Goal: Task Accomplishment & Management: Manage account settings

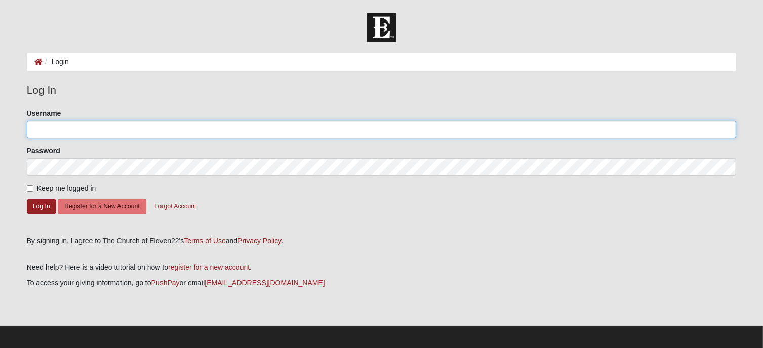
click at [199, 129] on input "Username" at bounding box center [382, 129] width 710 height 17
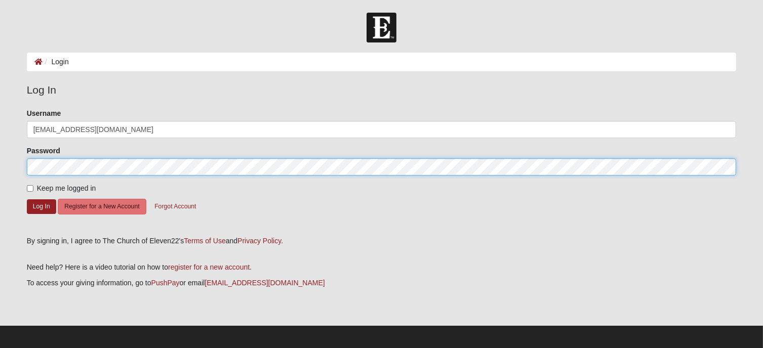
click at [27, 199] on button "Log In" at bounding box center [41, 206] width 29 height 15
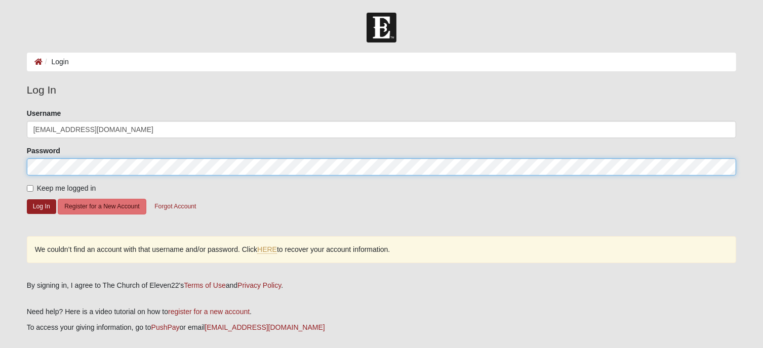
click at [27, 199] on button "Log In" at bounding box center [41, 206] width 29 height 15
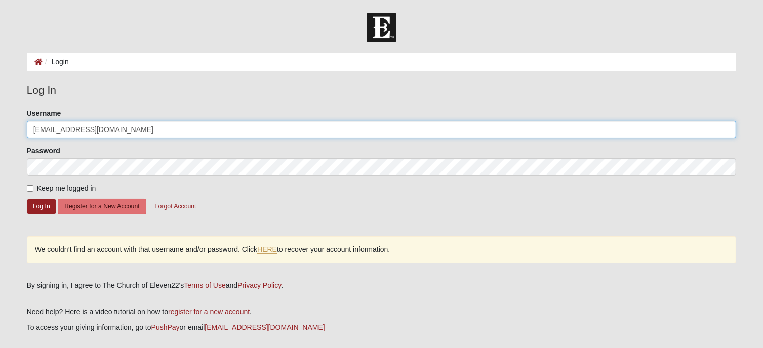
click at [85, 127] on input "[EMAIL_ADDRESS][DOMAIN_NAME]" at bounding box center [382, 129] width 710 height 17
type input "[EMAIL_ADDRESS][DOMAIN_NAME]"
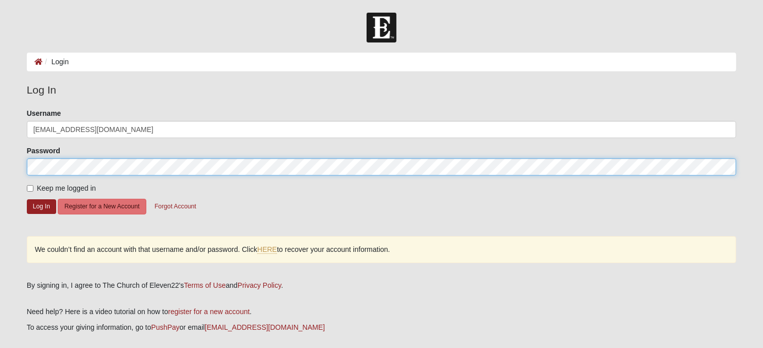
click at [27, 199] on button "Log In" at bounding box center [41, 206] width 29 height 15
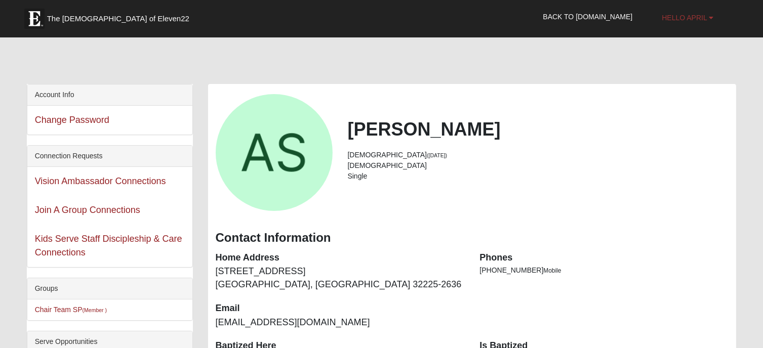
click at [696, 16] on span "Hello April" at bounding box center [684, 18] width 45 height 8
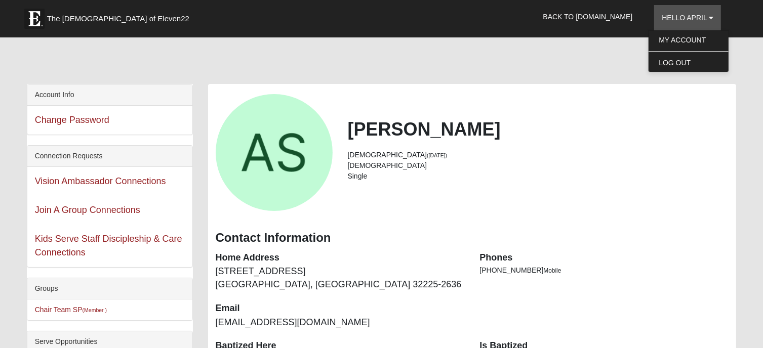
click at [584, 60] on div at bounding box center [382, 63] width 710 height 43
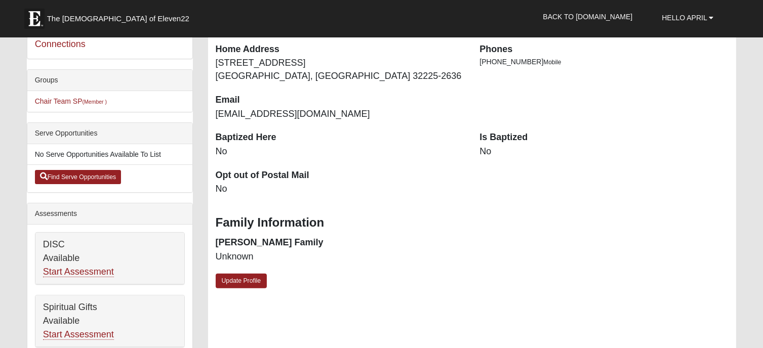
scroll to position [211, 0]
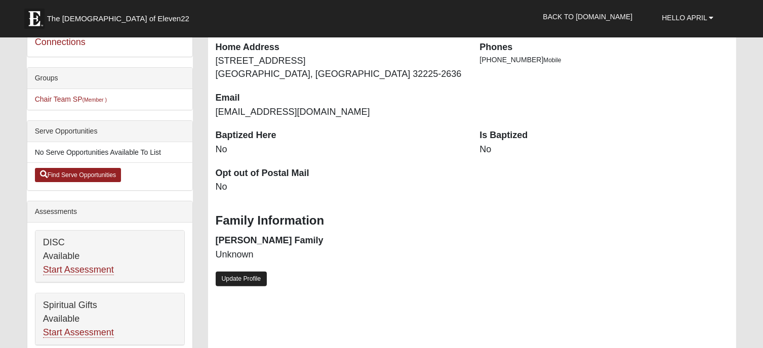
click at [235, 281] on link "Update Profile" at bounding box center [242, 279] width 52 height 15
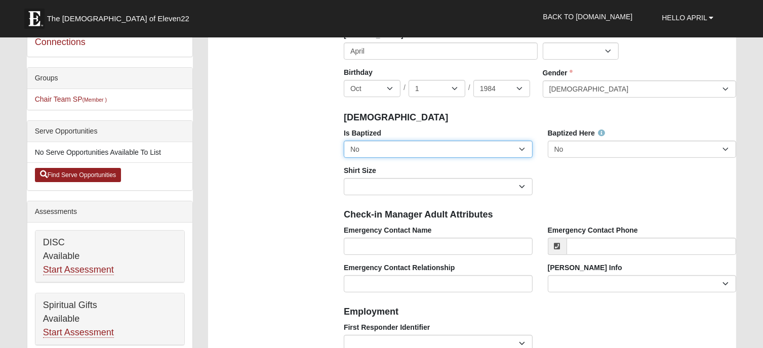
click at [370, 148] on select "No Yes" at bounding box center [438, 149] width 189 height 17
select select "True"
click at [344, 141] on select "No Yes" at bounding box center [438, 149] width 189 height 17
click at [593, 203] on div "Check-in Manager Adult Attributes" at bounding box center [539, 214] width 407 height 22
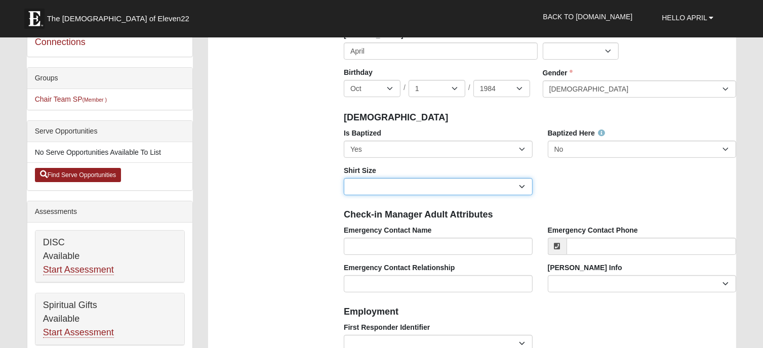
click at [519, 189] on select "Adult Small Adult Medium Adult Large Adult XL Adult XXL Adult 3XL Adult 4XL You…" at bounding box center [438, 186] width 189 height 17
select select "Adult Medium"
click at [344, 178] on select "Adult Small Adult Medium Adult Large Adult XL Adult XXL Adult 3XL Adult 4XL You…" at bounding box center [438, 186] width 189 height 17
click at [590, 195] on div "Is Baptized No Yes Baptized Here No Yes Shirt Size Adult Small Adult Medium Adu…" at bounding box center [539, 165] width 407 height 75
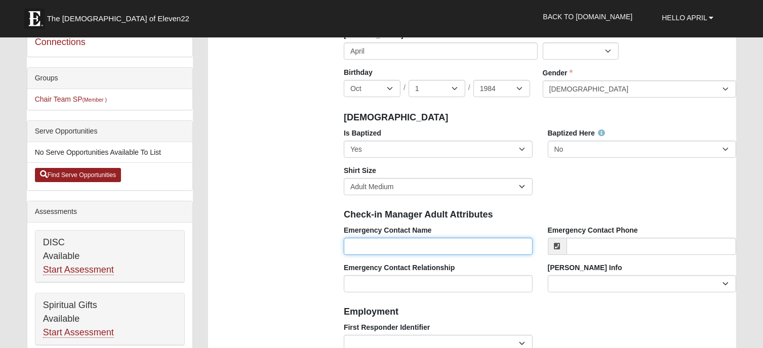
click at [421, 246] on input "Emergency Contact Name" at bounding box center [438, 246] width 189 height 17
type input "d"
type input "David Steinberg"
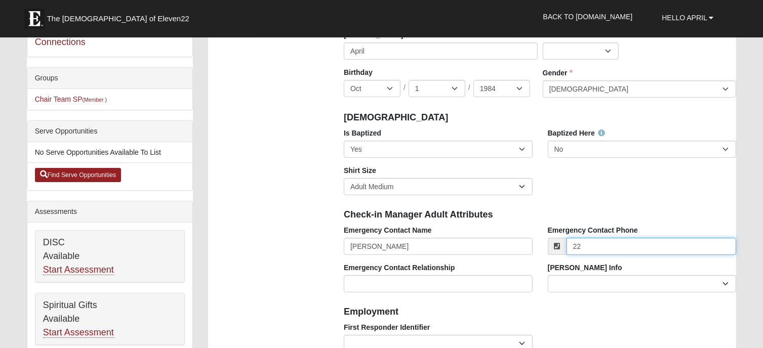
type input "2"
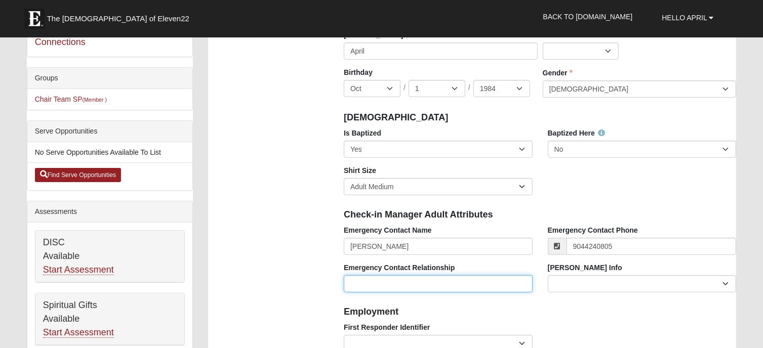
type input "(904) 424-0805"
click at [450, 284] on input "Emergency Contact Relationship" at bounding box center [438, 283] width 189 height 17
type input "Spouse"
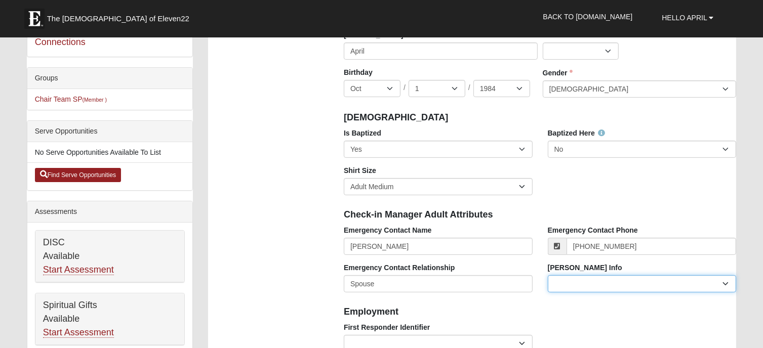
click at [559, 282] on select "Current Foster Child Current Foster Parent Former Foster Child Former Foster Pa…" at bounding box center [642, 283] width 189 height 17
click at [560, 299] on div "Foster Info Current Foster Child Current Foster Parent Former Foster Child Form…" at bounding box center [642, 281] width 204 height 37
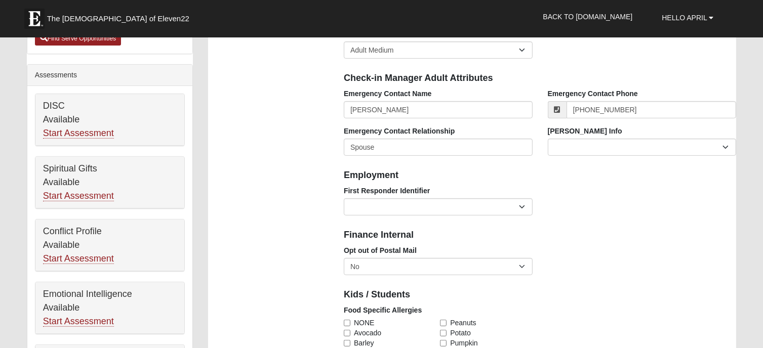
scroll to position [348, 0]
click at [518, 207] on select "EMT | Paramedic | Medical Firefighter | Fire Department Police Officer | Sherif…" at bounding box center [438, 206] width 189 height 17
click at [584, 194] on div "First Responder Identifier EMT | Paramedic | Medical Firefighter | Fire Departm…" at bounding box center [539, 203] width 407 height 37
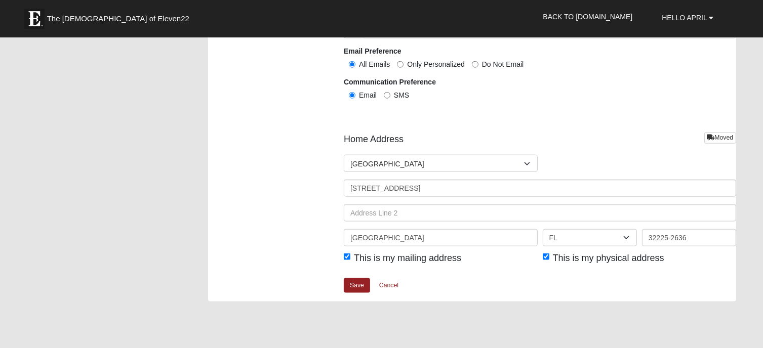
scroll to position [1178, 0]
click at [363, 278] on link "Save" at bounding box center [357, 284] width 26 height 15
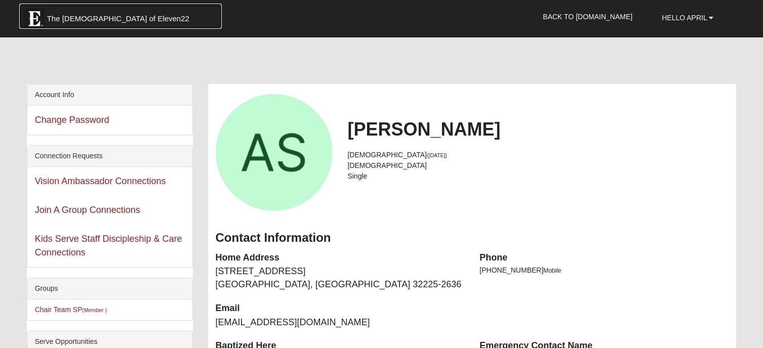
click at [100, 20] on span "The [DEMOGRAPHIC_DATA] of Eleven22" at bounding box center [118, 19] width 142 height 10
